Goal: Information Seeking & Learning: Check status

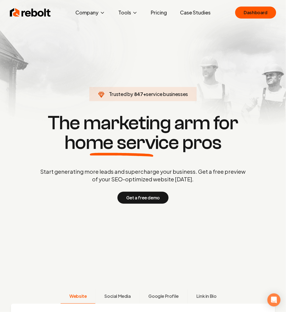
click at [206, 152] on h1 "The marketing arm for home service pros" at bounding box center [143, 132] width 262 height 39
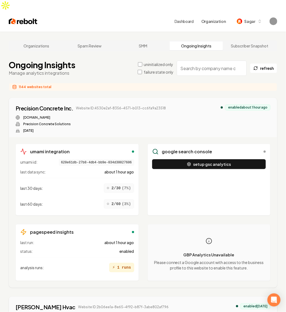
click at [150, 69] on label "failure state only" at bounding box center [159, 71] width 30 height 5
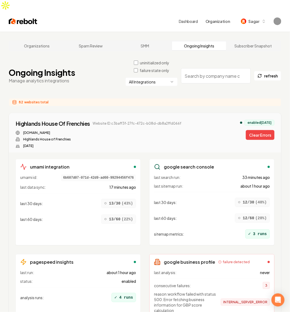
click at [151, 71] on html "Dashboard Organization Sagar Organizations Spam Review SMM Ongoing Insights Sub…" at bounding box center [145, 156] width 290 height 312
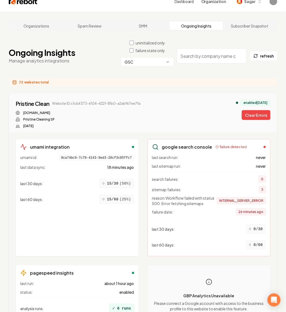
scroll to position [20, 0]
drag, startPoint x: 147, startPoint y: 91, endPoint x: 70, endPoint y: 95, distance: 76.8
click at [70, 100] on div "Pristine Clean Website ID: c1cb4373-6104-422f-81b0-a2abf67ee7fa [DOMAIN_NAME] P…" at bounding box center [143, 114] width 255 height 28
copy span "c1cb4373-6104-422f-81b0-a2abf67ee7fa"
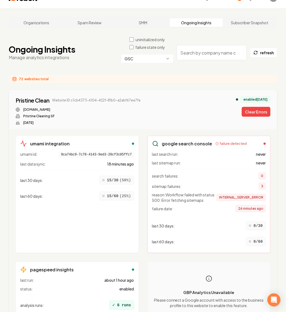
scroll to position [24, 0]
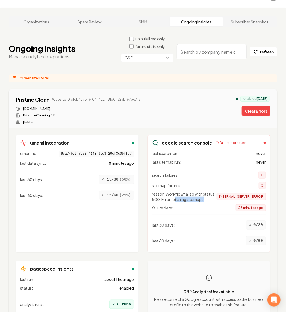
drag, startPoint x: 207, startPoint y: 190, endPoint x: 175, endPoint y: 185, distance: 32.6
click at [175, 191] on span "reason: Workflow failed with status 500: Error fetching sitemaps" at bounding box center [184, 196] width 65 height 11
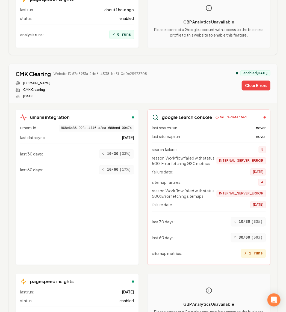
scroll to position [294, 0]
click at [201, 188] on span "reason: Workflow failed with status 500: Error fetching sitemaps" at bounding box center [184, 193] width 65 height 11
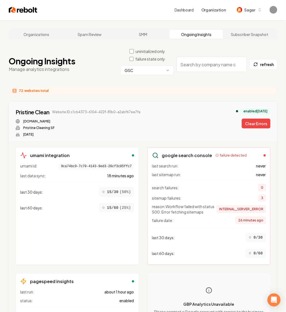
scroll to position [0, 0]
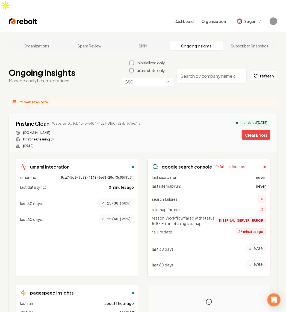
click at [253, 228] on span "26 minutes ago" at bounding box center [251, 231] width 30 height 7
drag, startPoint x: 168, startPoint y: 206, endPoint x: 189, endPoint y: 213, distance: 22.0
click at [189, 215] on span "reason: Workflow failed with status 500: Error fetching sitemaps" at bounding box center [184, 220] width 65 height 11
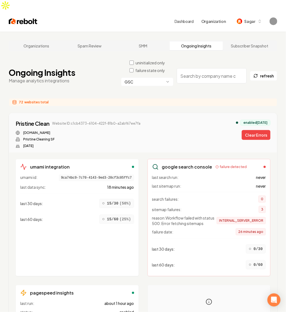
click at [198, 215] on span "reason: Workflow failed with status 500: Error fetching sitemaps" at bounding box center [184, 220] width 65 height 11
drag, startPoint x: 205, startPoint y: 213, endPoint x: 167, endPoint y: 207, distance: 38.6
click at [167, 215] on span "reason: Workflow failed with status 500: Error fetching sitemaps" at bounding box center [184, 220] width 65 height 11
click at [147, 120] on div "Pristine Clean Website ID: c1cb4373-6104-422f-81b0-a2abf67ee7fa [DOMAIN_NAME] P…" at bounding box center [143, 134] width 255 height 28
drag, startPoint x: 139, startPoint y: 112, endPoint x: 69, endPoint y: 110, distance: 69.6
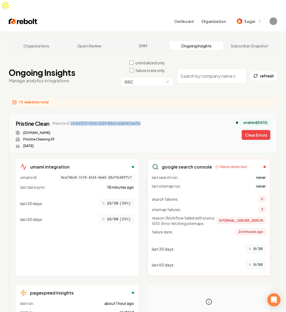
click at [69, 120] on div "Pristine Clean Website ID: c1cb4373-6104-422f-81b0-a2abf67ee7fa [DOMAIN_NAME] P…" at bounding box center [143, 134] width 255 height 28
click at [136, 140] on div "Pristine Clean Website ID: c1cb4373-6104-422f-81b0-a2abf67ee7fa [DOMAIN_NAME] P…" at bounding box center [143, 132] width 268 height 39
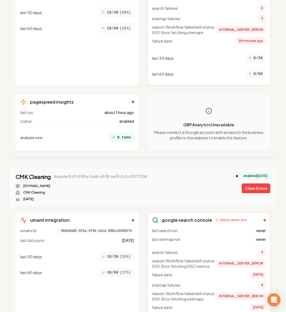
scroll to position [188, 0]
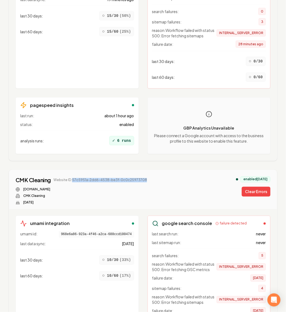
drag, startPoint x: 150, startPoint y: 171, endPoint x: 72, endPoint y: 170, distance: 77.5
click at [72, 177] on div "CMK Cleaning Website ID: 57c5951a-2dd6-4538-be3f-0c0c25973708 [DOMAIN_NAME] CMK…" at bounding box center [143, 191] width 255 height 28
copy span "57c5951a-2dd6-4538-be3f-0c0c25973708"
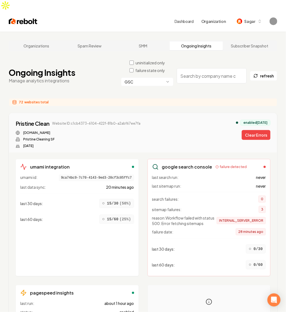
click at [210, 78] on div "uninitialized only failure state only GSC refresh" at bounding box center [199, 76] width 156 height 32
click at [202, 68] on input "search" at bounding box center [212, 75] width 70 height 15
paste input "0a1d5f9a-4f4a-427c-9057-d305b40143a4"
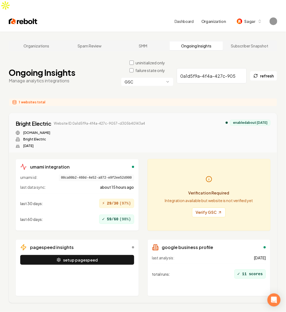
scroll to position [21, 0]
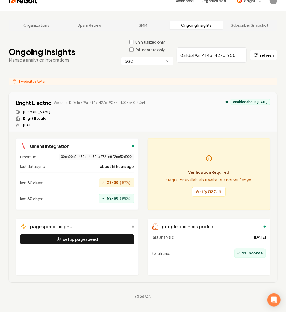
click at [206, 47] on input "0a1d5f9a-4f4a-427c-9057-d305b40143a4" at bounding box center [212, 54] width 70 height 15
paste input "9a08bd77-0e5b-46ea-9b07-c68eec373998"
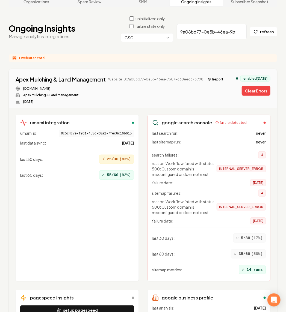
scroll to position [43, 0]
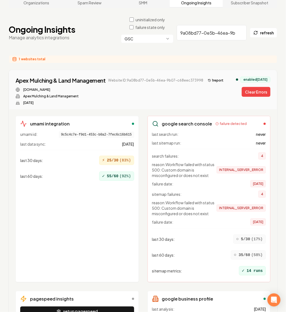
click at [169, 162] on span "reason: Workflow failed with status 500: Custom domain is misconfigured or does…" at bounding box center [184, 170] width 65 height 16
click at [193, 180] on div "failure date: [DATE]" at bounding box center [209, 183] width 114 height 7
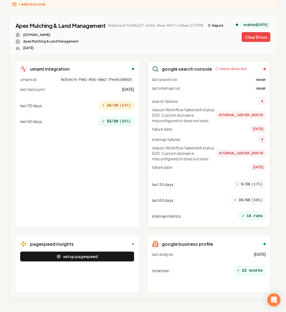
scroll to position [0, 0]
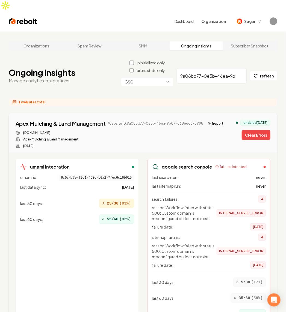
click at [193, 175] on div "last search run: never last sitemap run: never search failures: 4 reason: Workf…" at bounding box center [209, 248] width 114 height 146
click at [216, 68] on input "9a08bd77-0e5b-46ea-9b07-c68eec373998" at bounding box center [212, 75] width 70 height 15
paste input "a8135875-566a-463f-8da8-1ac544409229"
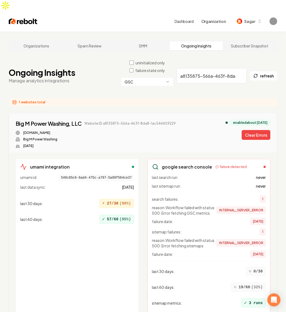
click at [185, 86] on main "Organizations Spam Review SMM Ongoing Insights Subscriber Snapshot Ongoing Insi…" at bounding box center [143, 222] width 286 height 380
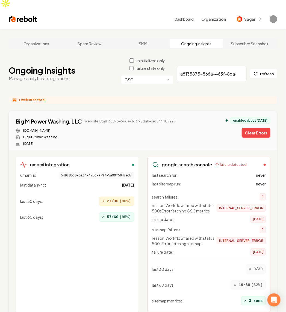
scroll to position [3, 0]
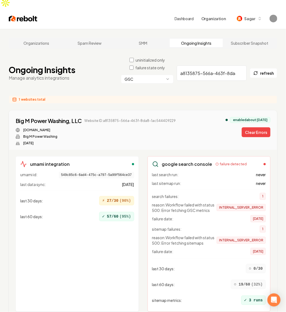
click at [209, 262] on div "last 30 days : ○ 0/30" at bounding box center [209, 269] width 114 height 14
click at [196, 65] on input "a8135875-566a-463f-8da8-1ac544409229" at bounding box center [212, 72] width 70 height 15
paste input "1971246e-6b00-4590-ad9f-385c48d99d15"
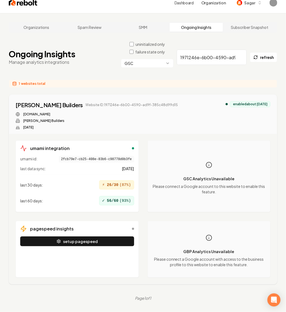
scroll to position [21, 0]
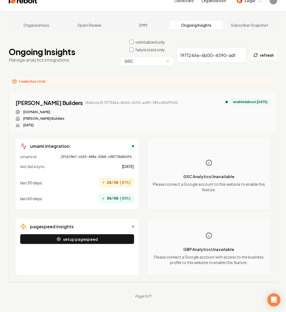
click at [186, 99] on div "[PERSON_NAME] Builders Website ID: 1971246e-6b00-4590-ad9f-385c48d99d15 [DOMAIN…" at bounding box center [143, 113] width 255 height 28
click at [204, 48] on input "1971246e-6b00-4590-ad9f-385c48d99d15" at bounding box center [212, 54] width 70 height 15
paste input "05860d2-8b71-45e9-97ce-89e12d2fa674"
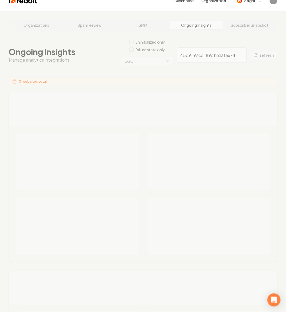
type input "105860d2-8b71-45e9-97ce-89e12d2fa674"
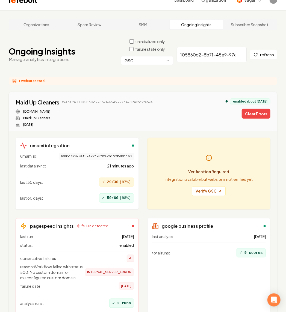
click at [198, 77] on div "1 websites total" at bounding box center [143, 81] width 268 height 8
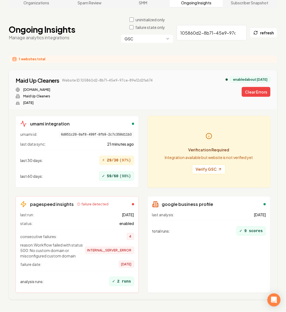
scroll to position [43, 0]
click at [192, 147] on div "Verification Required Integration available but website is not verified yet Ver…" at bounding box center [209, 160] width 88 height 27
click at [178, 147] on p "Verification Required" at bounding box center [209, 149] width 88 height 5
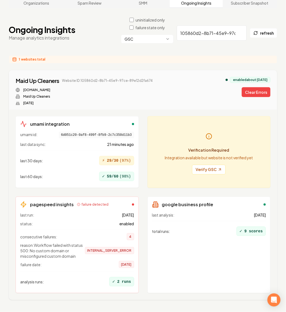
click at [217, 28] on input "105860d2-8b71-45e9-97ce-89e12d2fa674" at bounding box center [212, 32] width 70 height 15
click at [239, 25] on input "105860d2-8b71-45e9-97ce-89e12d2fa674" at bounding box center [212, 32] width 70 height 15
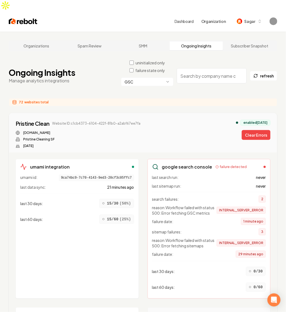
click at [145, 98] on div "72 websites total" at bounding box center [143, 102] width 268 height 8
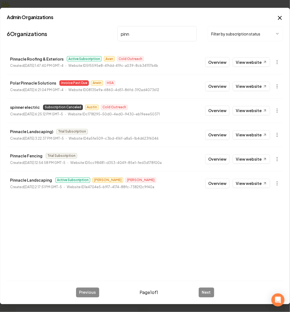
type input "pinn"
drag, startPoint x: 100, startPoint y: 66, endPoint x: 190, endPoint y: 65, distance: 90.3
click at [190, 65] on li "Pinnacle Roofing & Exteriors Active Subscription Avan Cold Outreach Created [DA…" at bounding box center [145, 62] width 277 height 24
copy p "5f5595e8-49dd-419c-a039-8cb341117b4b"
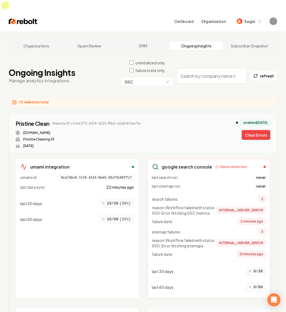
click at [189, 70] on input "search" at bounding box center [212, 75] width 70 height 15
paste input "5f5595e8-49dd-419c-a039-8cb341117b4b"
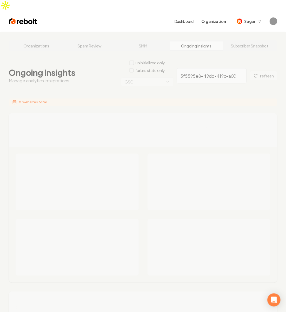
type input "5f5595e8-49dd-419c-a039-8cb341117b4b"
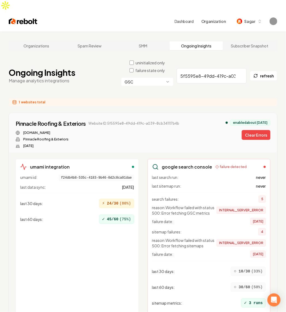
click at [192, 137] on div "Pinnacle Roofing & Exteriors Website ID: 5f5595e8-49dd-419c-a039-8cb341117b4b […" at bounding box center [143, 132] width 268 height 39
drag, startPoint x: 107, startPoint y: 111, endPoint x: 184, endPoint y: 115, distance: 77.3
click at [184, 120] on div "Pinnacle Roofing & Exteriors Website ID: 5f5595e8-49dd-419c-a039-8cb341117b4b […" at bounding box center [143, 134] width 255 height 28
click at [89, 76] on div "Ongoing Insights Manage analytics integrations uninitialized only failure state…" at bounding box center [143, 76] width 268 height 32
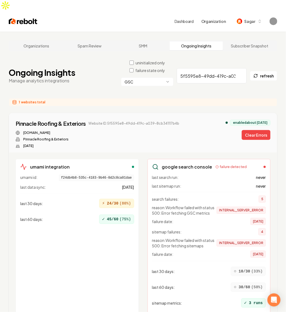
click at [89, 76] on div "Ongoing Insights Manage analytics integrations uninitialized only failure state…" at bounding box center [143, 76] width 268 height 32
click at [215, 69] on input "5f5595e8-49dd-419c-a039-8cb341117b4b" at bounding box center [212, 75] width 70 height 15
click at [239, 68] on input "5f5595e8-49dd-419c-a039-8cb341117b4b" at bounding box center [212, 75] width 70 height 15
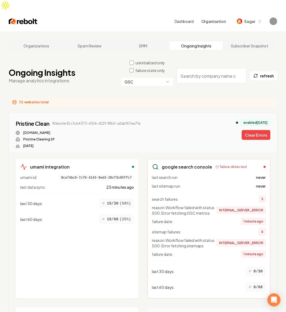
click at [197, 113] on div "Pristine Clean Website ID: c1cb4373-6104-422f-81b0-a2abf67ee7fa [DOMAIN_NAME] P…" at bounding box center [143, 132] width 268 height 39
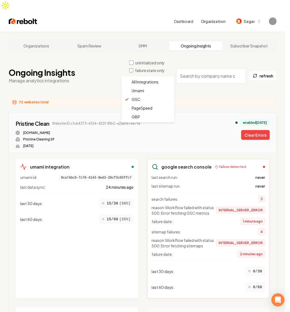
click at [150, 73] on html "Dashboard Organization Sagar Organizations Spam Review SMM Ongoing Insights Sub…" at bounding box center [145, 156] width 290 height 312
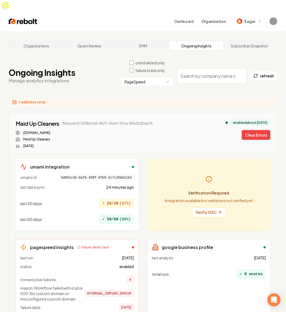
click at [160, 70] on html "Dashboard Organization Sagar Organizations Spam Review SMM Ongoing Insights Sub…" at bounding box center [143, 156] width 286 height 312
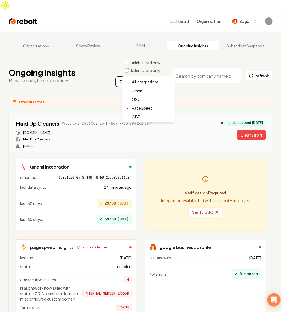
click at [189, 96] on html "Dashboard Organization Sagar Organizations Spam Review SMM Ongoing Insights Sub…" at bounding box center [143, 156] width 286 height 312
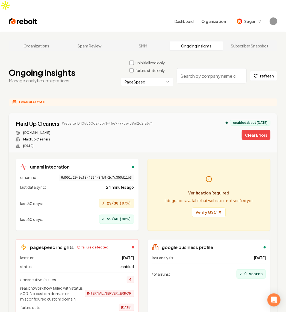
click at [158, 70] on html "Dashboard Organization Sagar Organizations Spam Review SMM Ongoing Insights Sub…" at bounding box center [143, 156] width 286 height 312
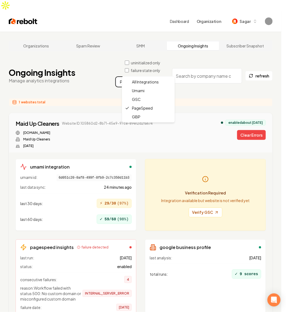
click at [202, 92] on html "Dashboard Organization Sagar Organizations Spam Review SMM Ongoing Insights Sub…" at bounding box center [143, 156] width 286 height 312
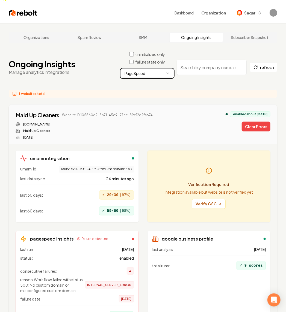
scroll to position [2, 0]
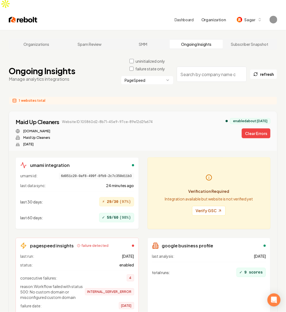
click at [157, 71] on html "Dashboard Organization Sagar Organizations Spam Review SMM Ongoing Insights Sub…" at bounding box center [143, 154] width 286 height 312
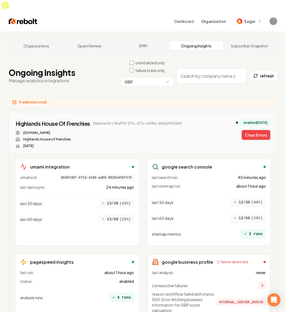
click at [170, 79] on div "GBP" at bounding box center [147, 85] width 52 height 14
click at [220, 113] on div "Highlands House Of Frenchies Website ID: c3baff3f-27fc-472c-b08d-db8a2ffd066f […" at bounding box center [143, 132] width 268 height 39
